Goal: Information Seeking & Learning: Learn about a topic

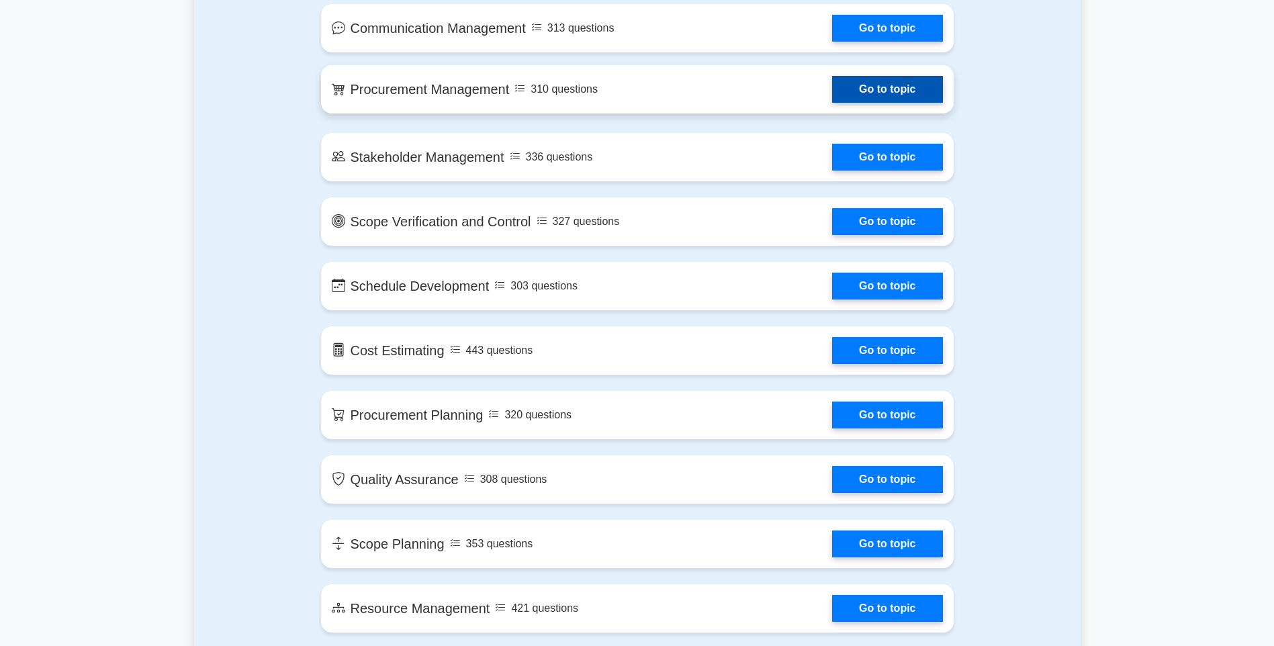
scroll to position [1276, 0]
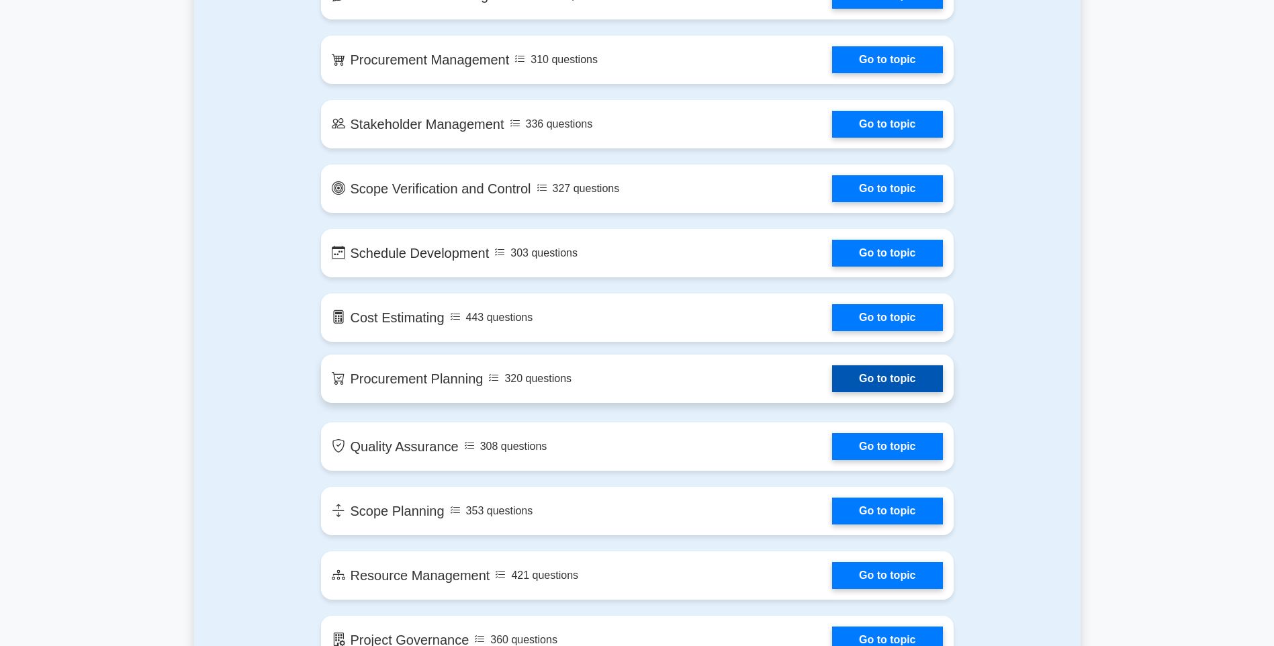
click at [883, 380] on link "Go to topic" at bounding box center [887, 378] width 110 height 27
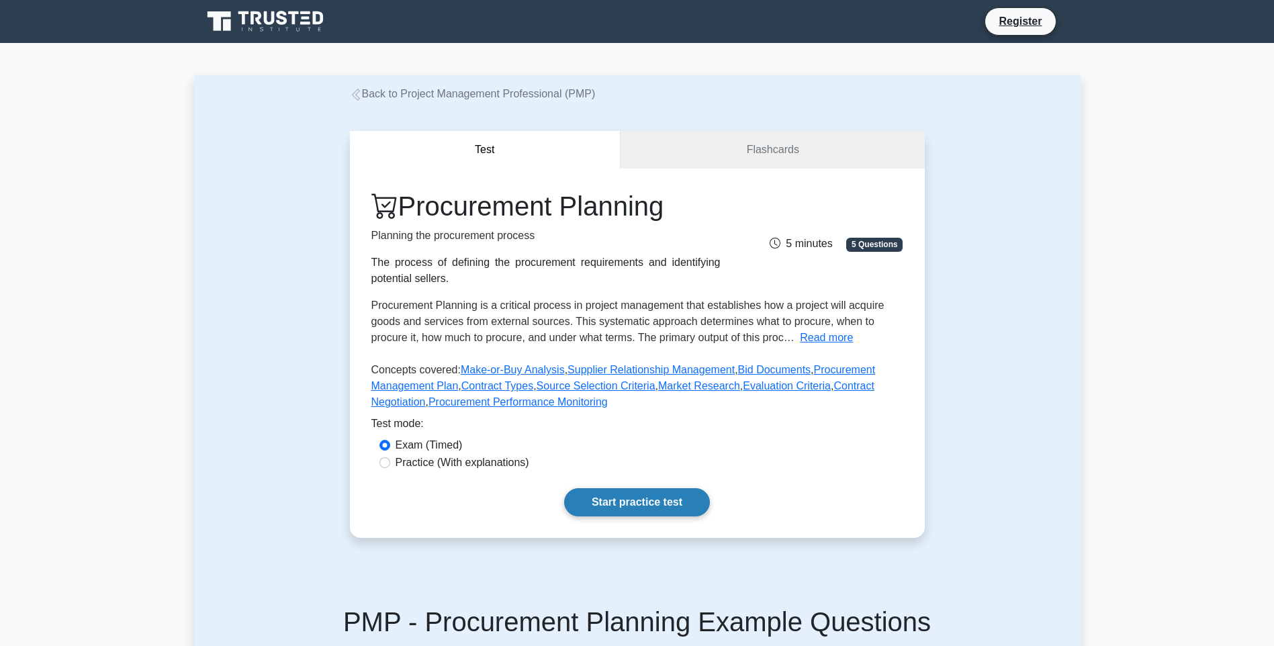
click at [664, 503] on link "Start practice test" at bounding box center [637, 502] width 146 height 28
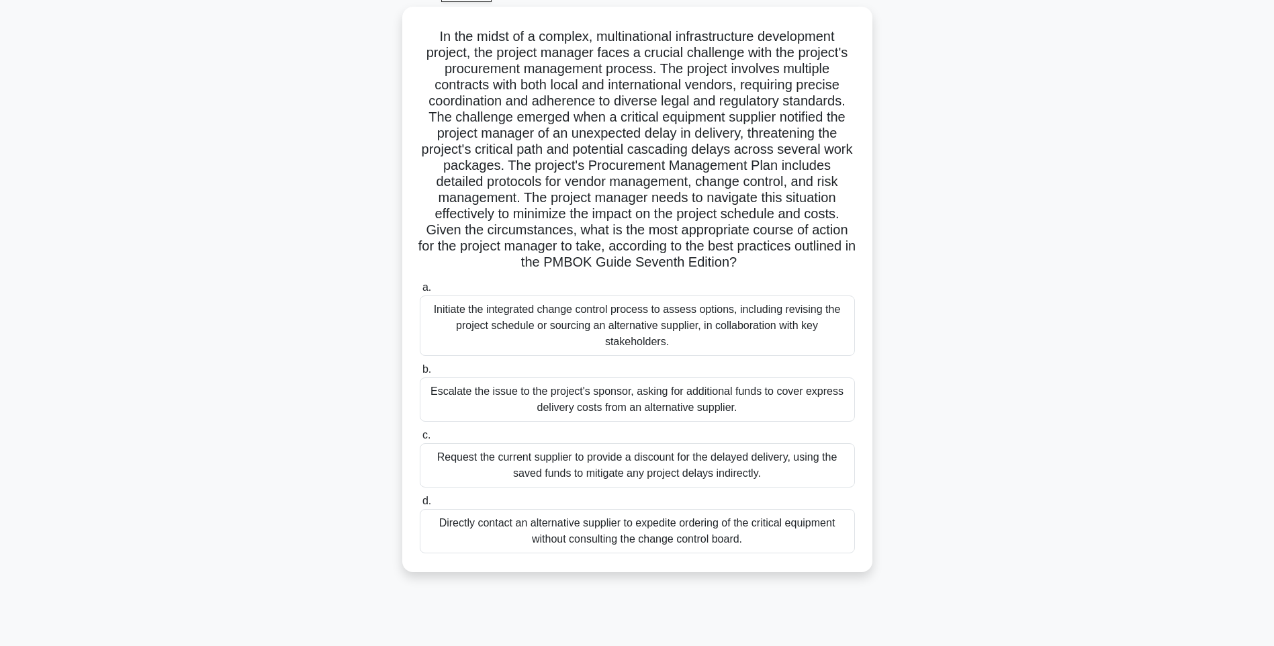
scroll to position [79, 0]
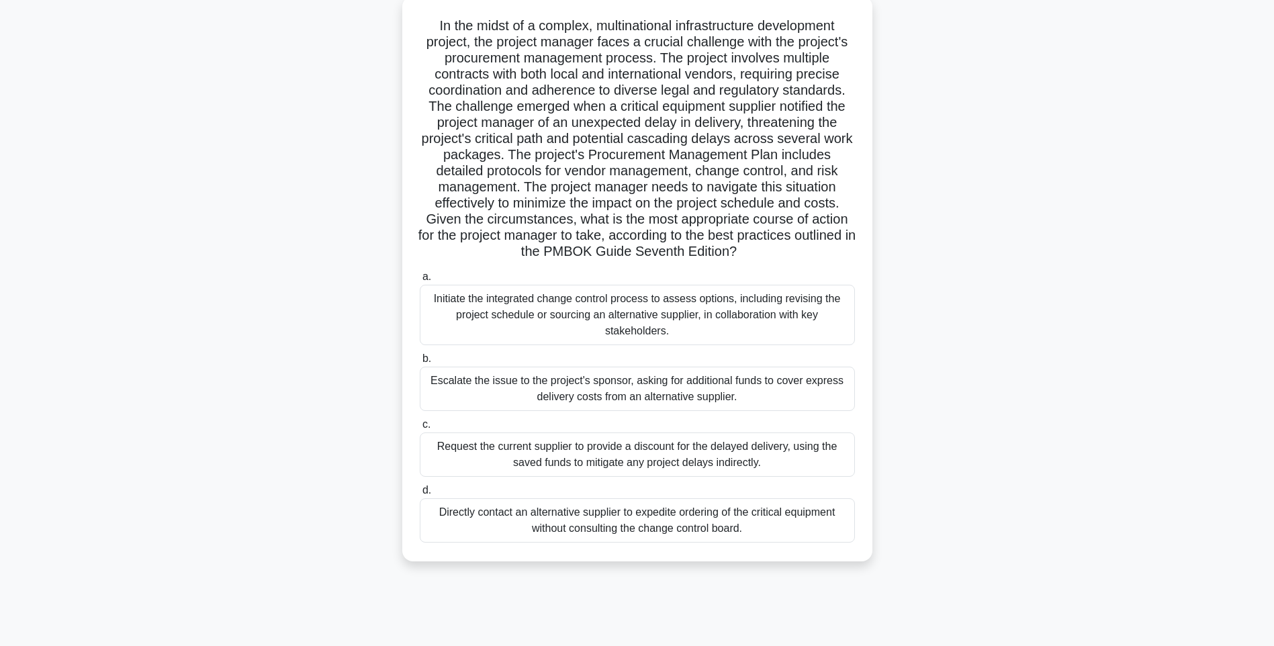
click at [585, 410] on div "Escalate the issue to the project's sponsor, asking for additional funds to cov…" at bounding box center [637, 389] width 435 height 44
drag, startPoint x: 585, startPoint y: 410, endPoint x: 670, endPoint y: 403, distance: 85.0
click at [670, 403] on div "Escalate the issue to the project's sponsor, asking for additional funds to cov…" at bounding box center [637, 389] width 435 height 44
click at [420, 363] on input "b. Escalate the issue to the project's sponsor, asking for additional funds to …" at bounding box center [420, 359] width 0 height 9
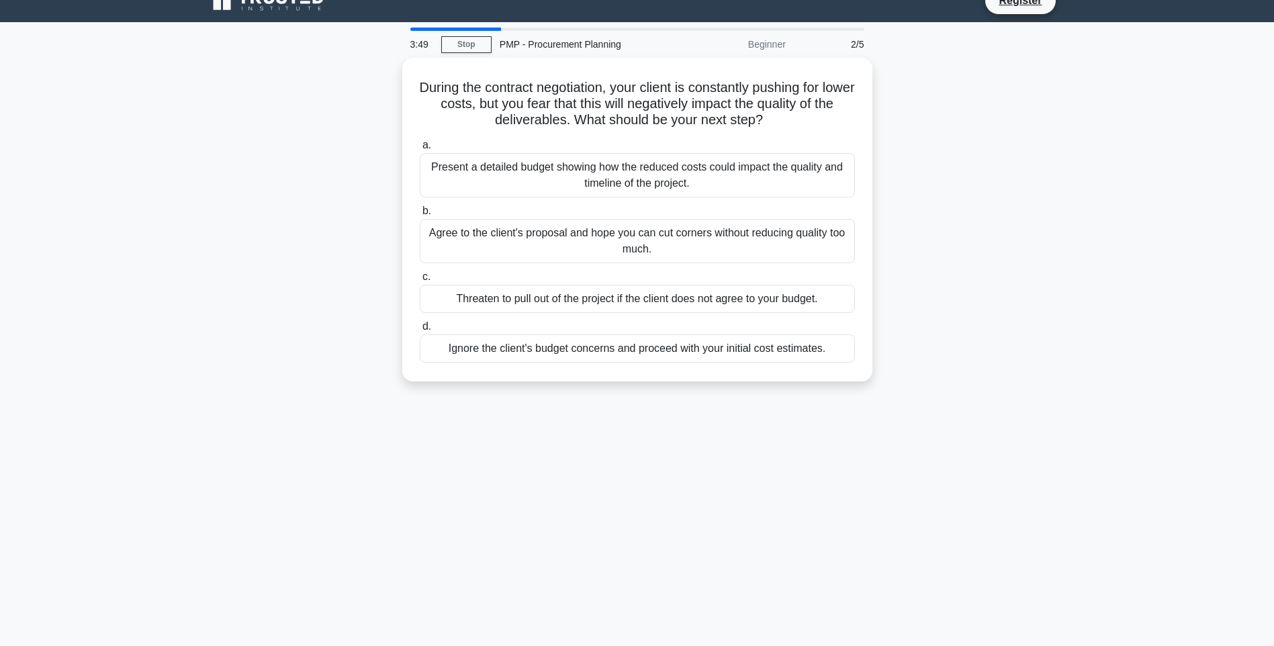
scroll to position [0, 0]
